Goal: Information Seeking & Learning: Learn about a topic

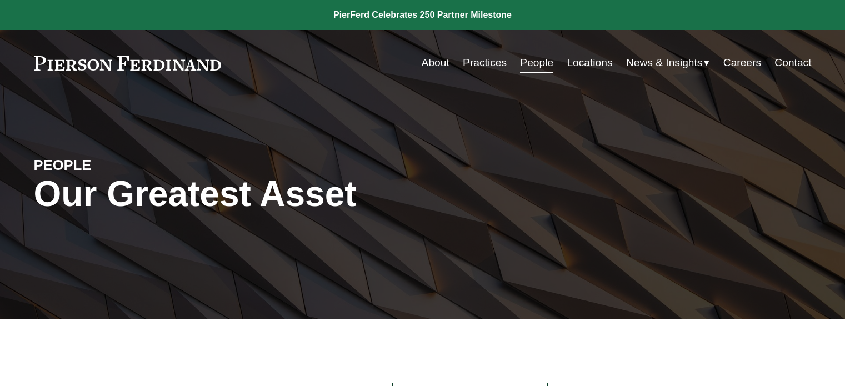
scroll to position [242, 0]
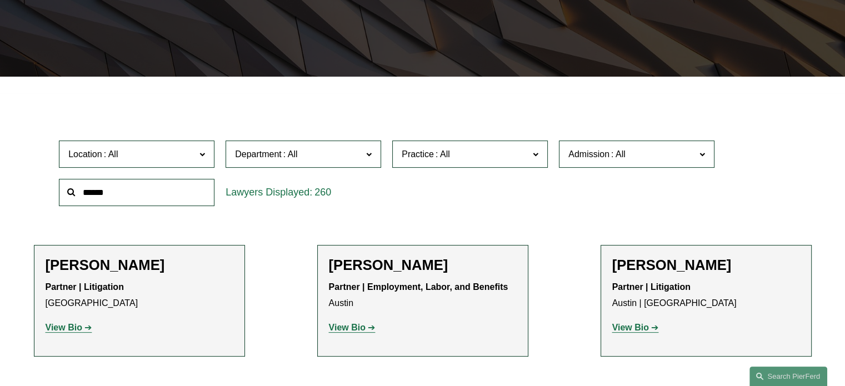
click at [597, 157] on span "Admission" at bounding box center [588, 153] width 41 height 9
click at [0, 0] on link "New Jersey" at bounding box center [0, 0] width 0 height 0
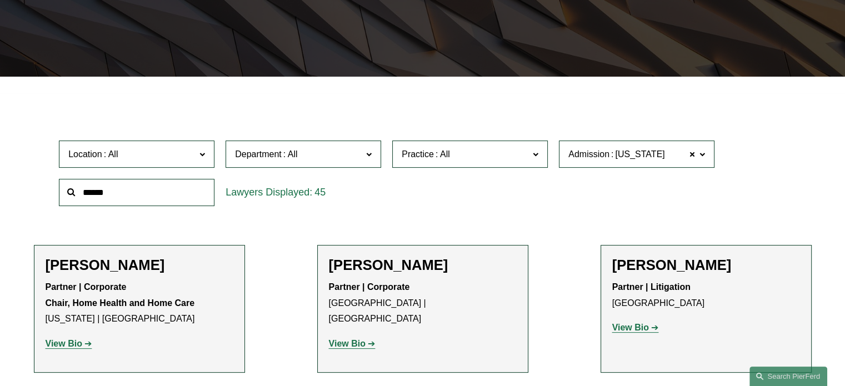
click at [655, 160] on span "New Jersey" at bounding box center [639, 154] width 49 height 14
click at [0, 0] on link "[US_STATE]" at bounding box center [0, 0] width 0 height 0
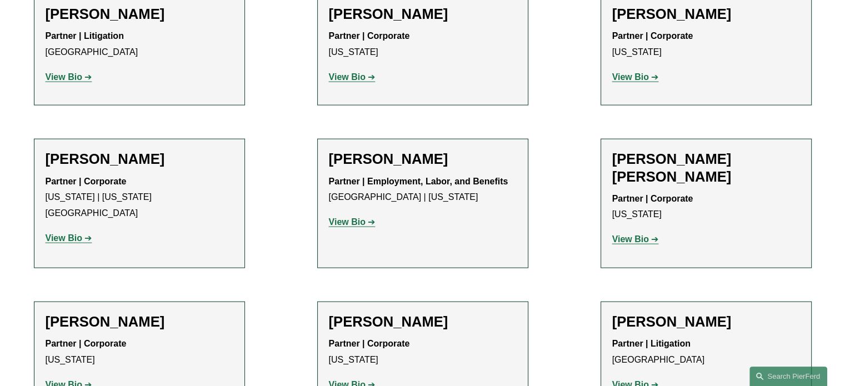
scroll to position [2502, 0]
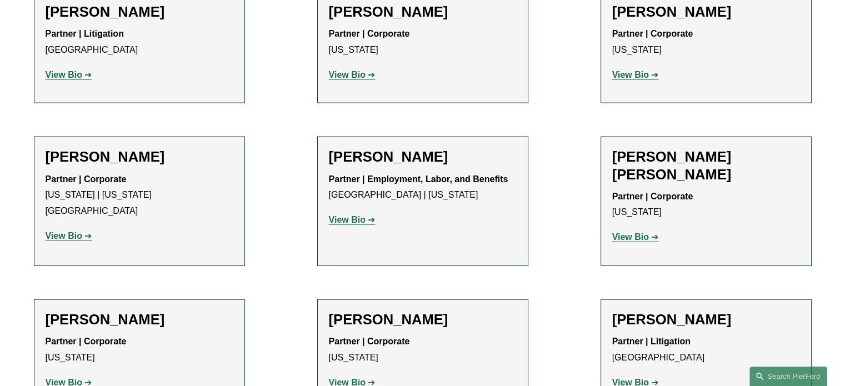
click at [355, 215] on strong "View Bio" at bounding box center [347, 219] width 37 height 9
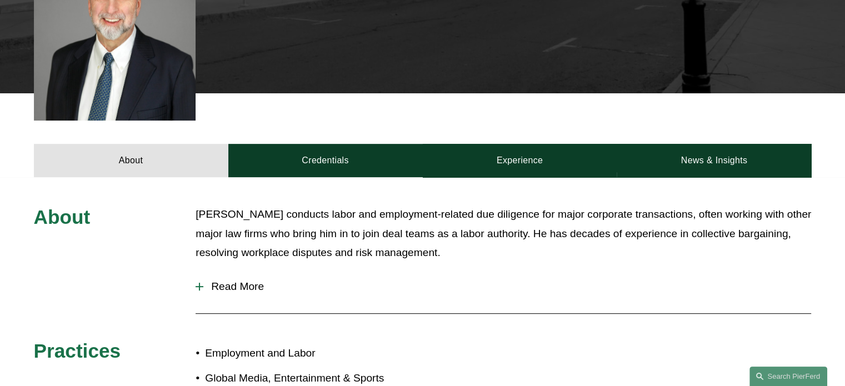
scroll to position [379, 0]
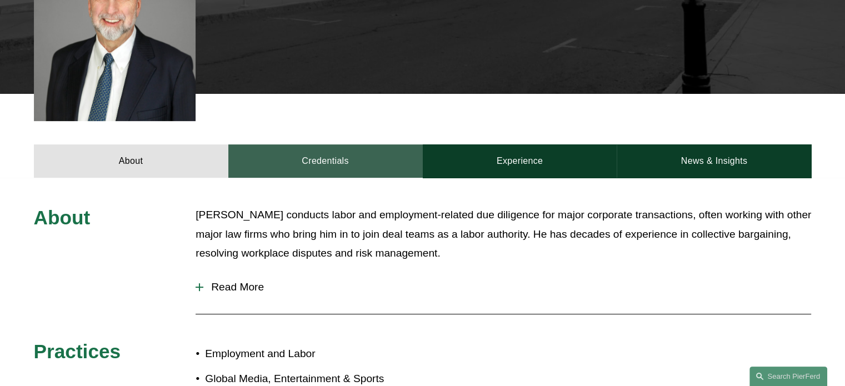
click at [337, 144] on link "Credentials" at bounding box center [325, 160] width 194 height 33
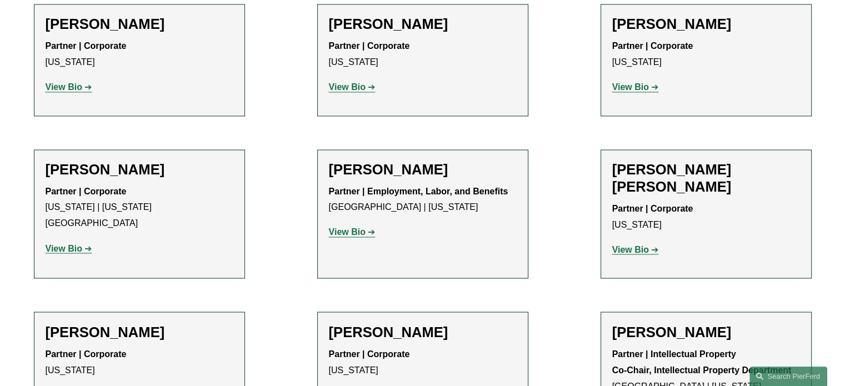
scroll to position [1876, 0]
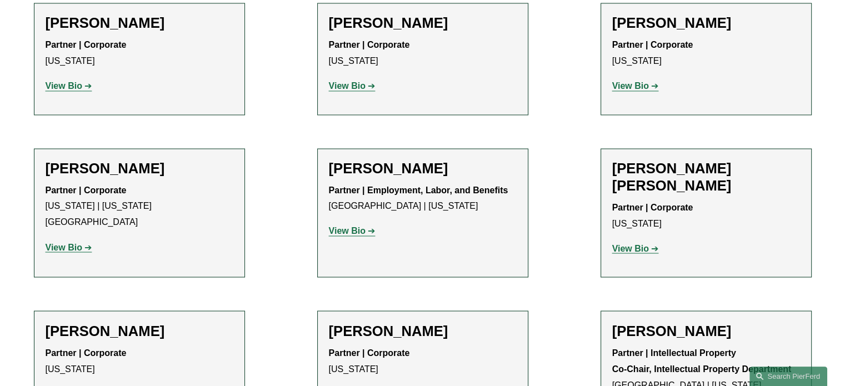
click at [638, 200] on div "Partner | Corporate New York View Bio Location: New York; Department: Corporate…" at bounding box center [706, 228] width 188 height 57
click at [640, 243] on strong "View Bio" at bounding box center [630, 247] width 37 height 9
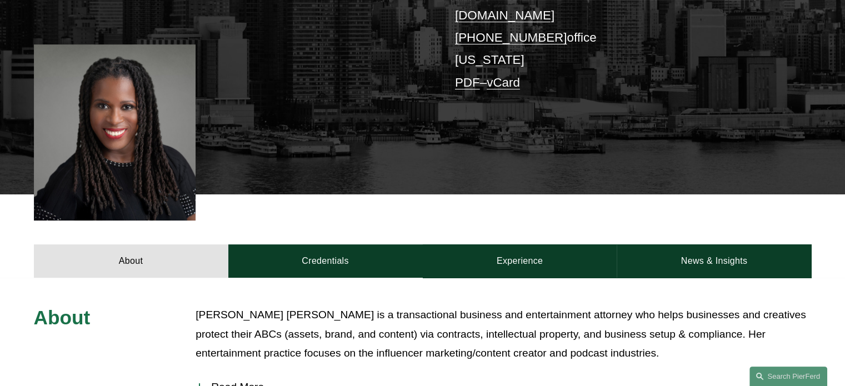
scroll to position [284, 0]
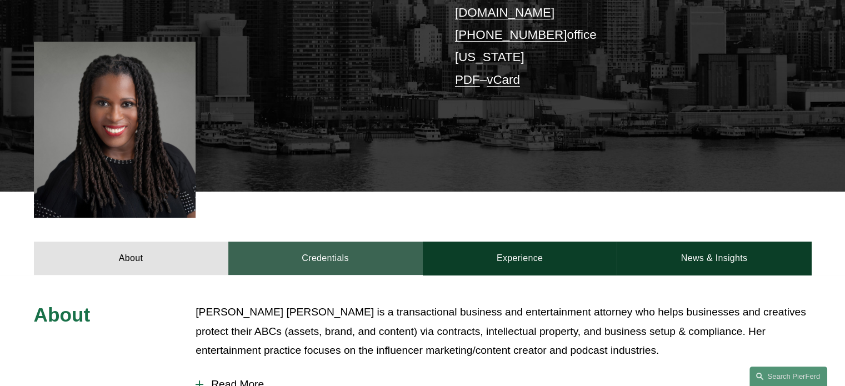
click at [363, 242] on link "Credentials" at bounding box center [325, 258] width 194 height 33
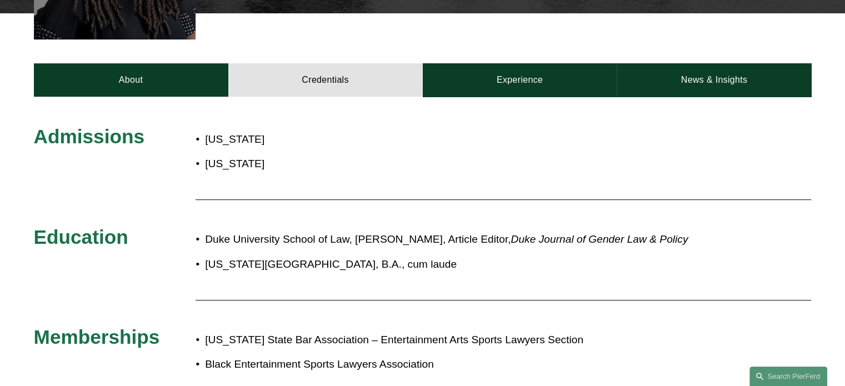
scroll to position [425, 0]
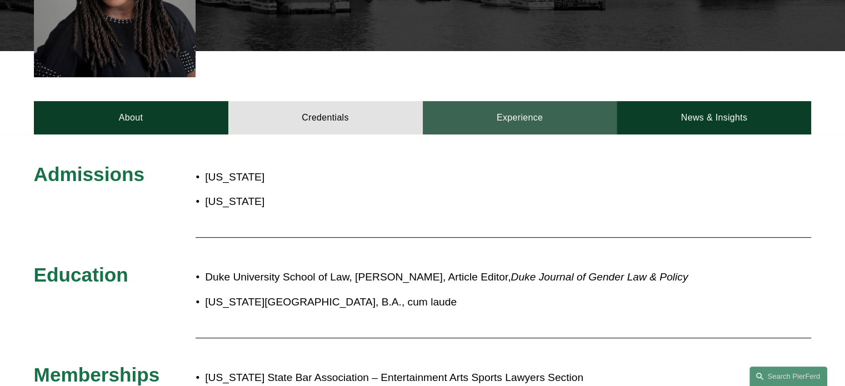
click at [473, 101] on link "Experience" at bounding box center [520, 117] width 194 height 33
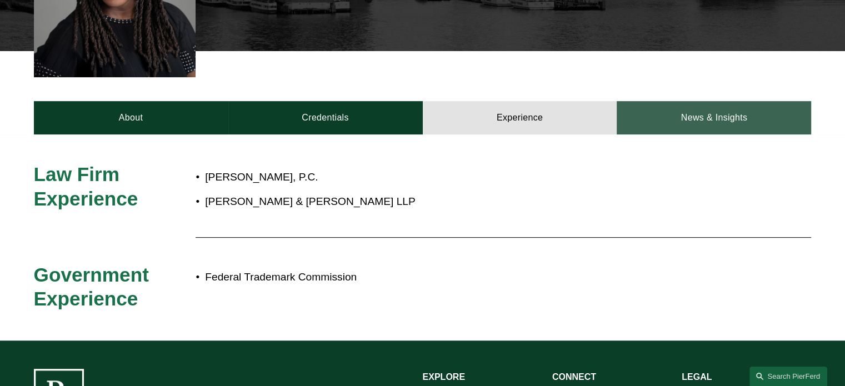
click at [673, 101] on link "News & Insights" at bounding box center [714, 117] width 194 height 33
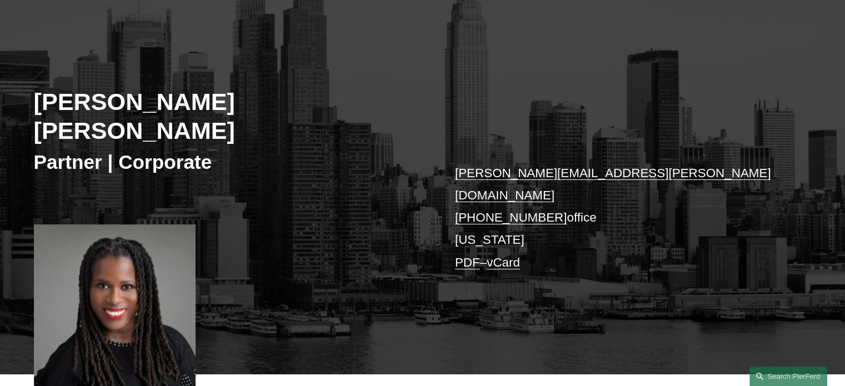
scroll to position [196, 0]
